Goal: Task Accomplishment & Management: Use online tool/utility

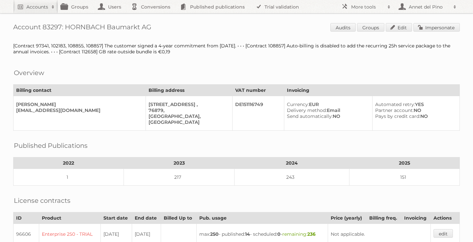
click at [441, 24] on link "Impersonate" at bounding box center [436, 27] width 46 height 9
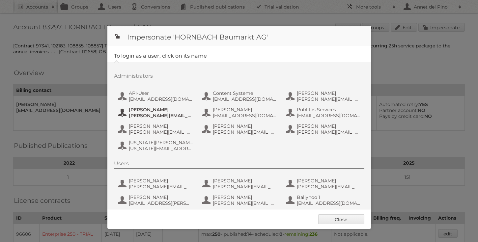
click at [141, 112] on span "[PERSON_NAME]" at bounding box center [161, 110] width 64 height 6
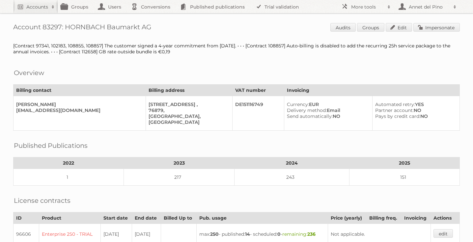
click at [443, 33] on span "Audits Groups Edit Impersonate" at bounding box center [394, 28] width 129 height 10
click at [445, 27] on link "Impersonate" at bounding box center [436, 27] width 46 height 9
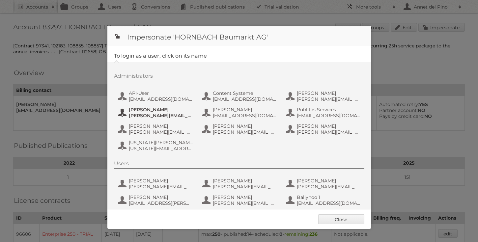
click at [152, 117] on span "[PERSON_NAME][EMAIL_ADDRESS][DOMAIN_NAME]" at bounding box center [161, 116] width 64 height 6
